Goal: Task Accomplishment & Management: Manage account settings

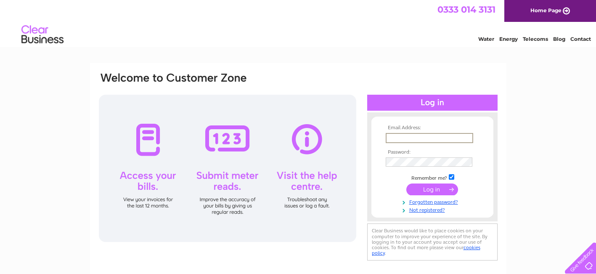
click at [392, 138] on input "text" at bounding box center [429, 138] width 87 height 10
type input "[PERSON_NAME][EMAIL_ADDRESS][DOMAIN_NAME]"
click at [429, 186] on input "submit" at bounding box center [432, 188] width 52 height 12
